Goal: Go to known website: Go to known website

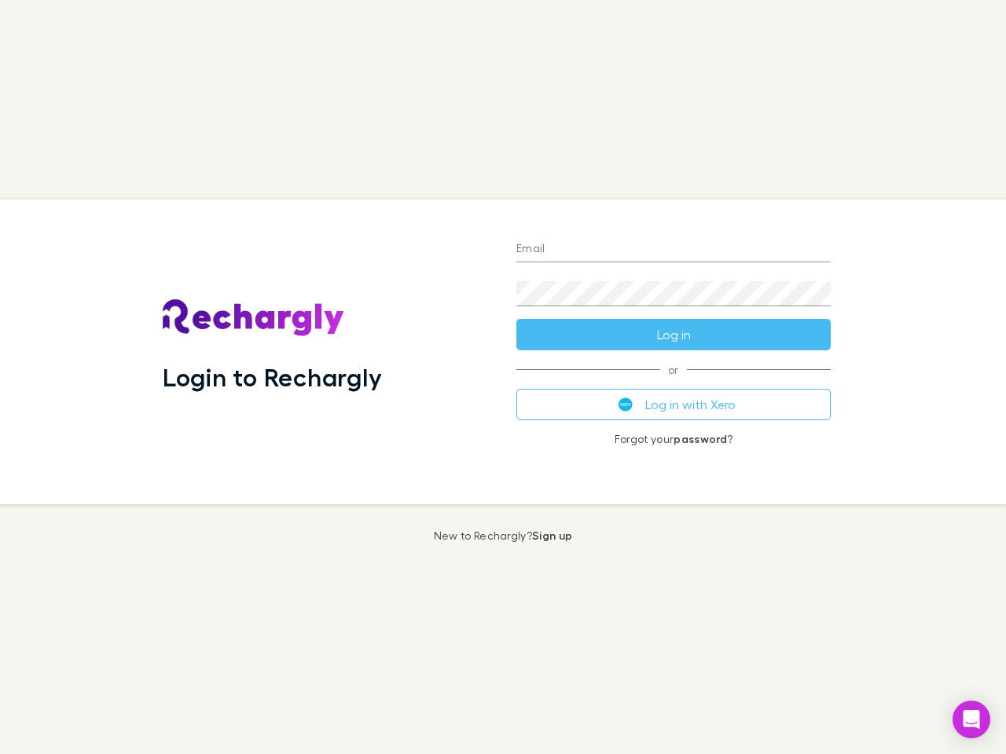
click at [503, 377] on div "Login to Rechargly" at bounding box center [327, 352] width 354 height 305
click at [673, 250] on input "Email" at bounding box center [673, 249] width 314 height 25
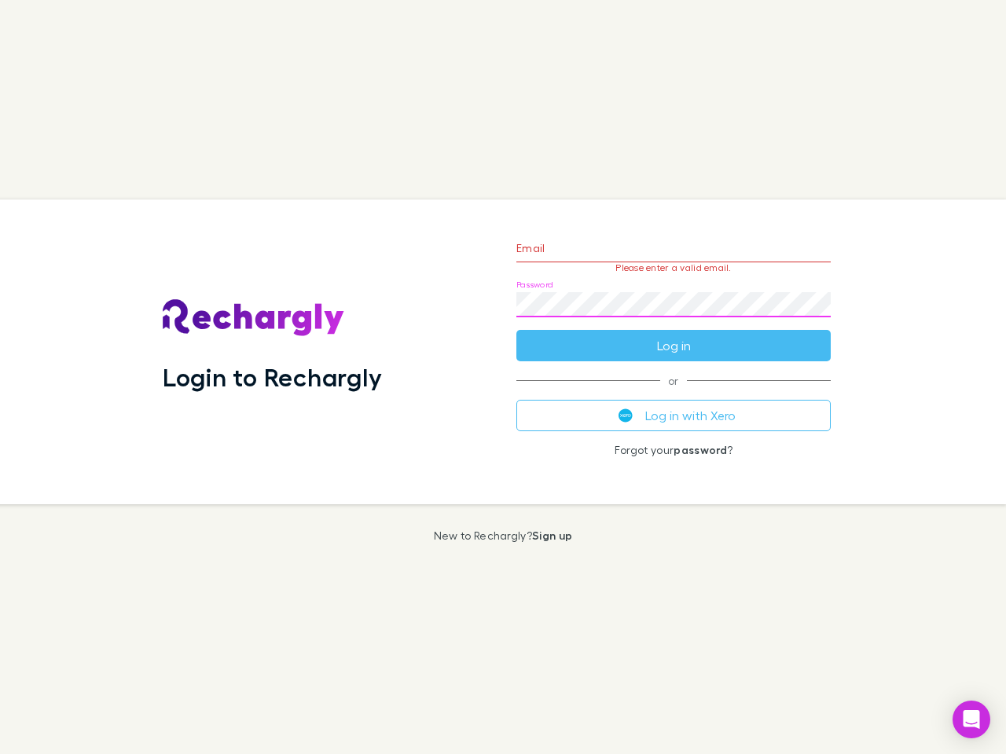
click at [673, 335] on form "Email Please enter a valid email. Password Log in" at bounding box center [673, 293] width 314 height 137
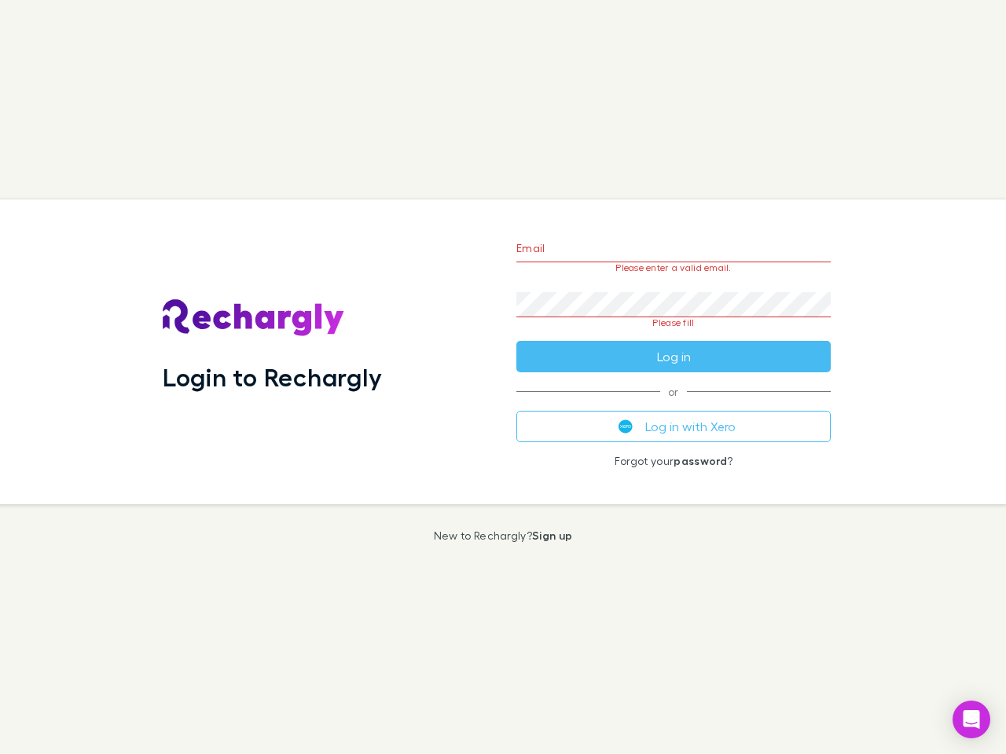
click at [673, 405] on div "Email Please enter a valid email. Password Please fill Log in or Log in with Xe…" at bounding box center [673, 352] width 339 height 305
click at [971, 720] on icon "Open Intercom Messenger" at bounding box center [971, 719] width 16 height 19
